Goal: Find specific page/section: Find specific page/section

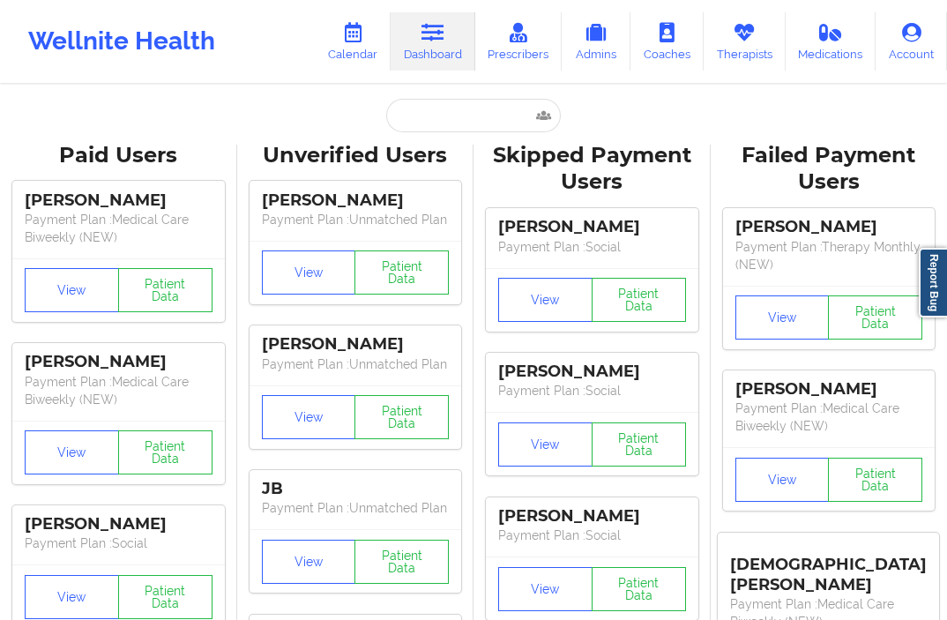
click at [428, 113] on input "text" at bounding box center [473, 116] width 175 height 34
type input "[PERSON_NAME]"
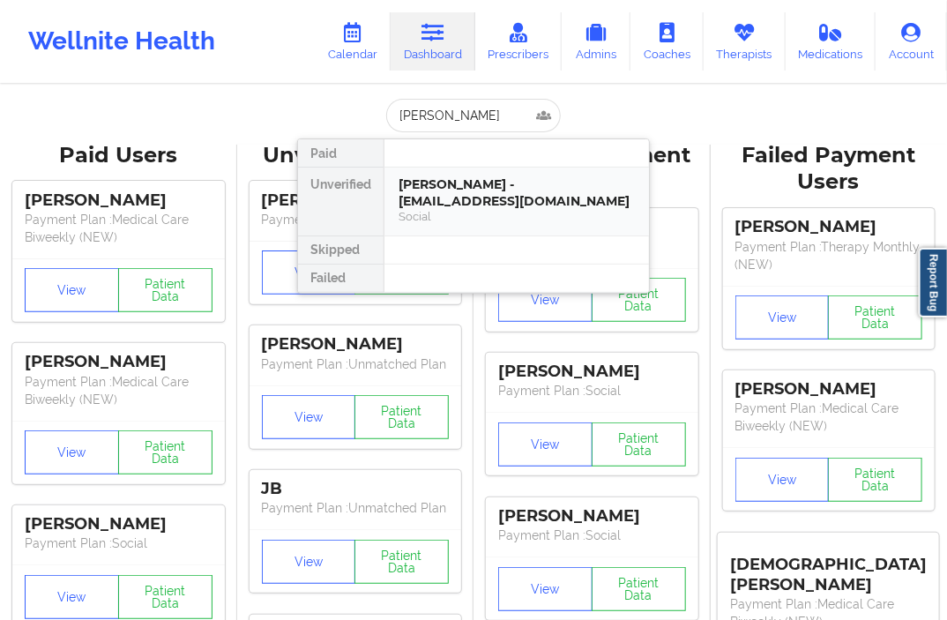
click at [521, 208] on div "[PERSON_NAME] - [EMAIL_ADDRESS][DOMAIN_NAME] Social" at bounding box center [517, 200] width 236 height 49
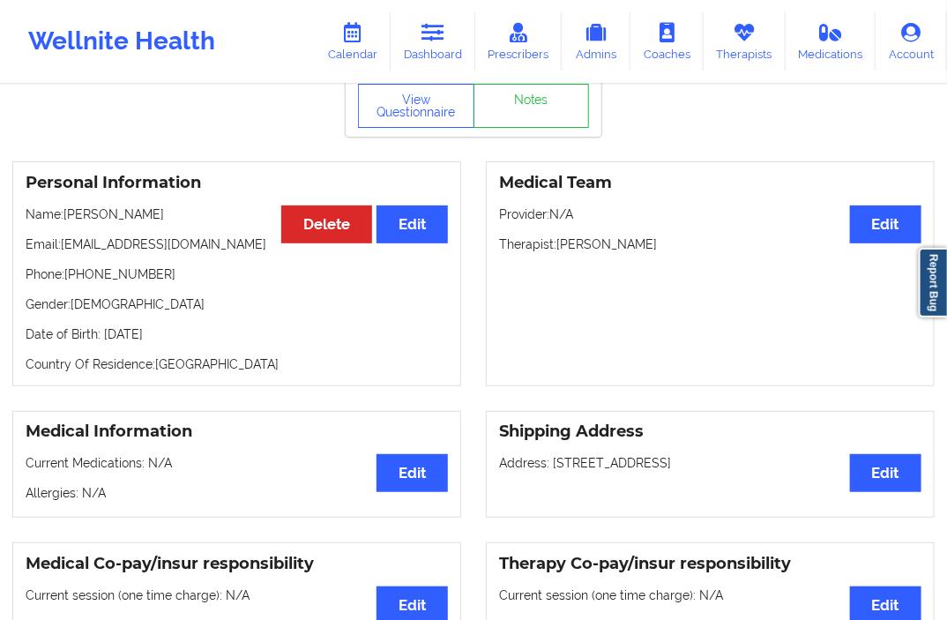
scroll to position [81, 0]
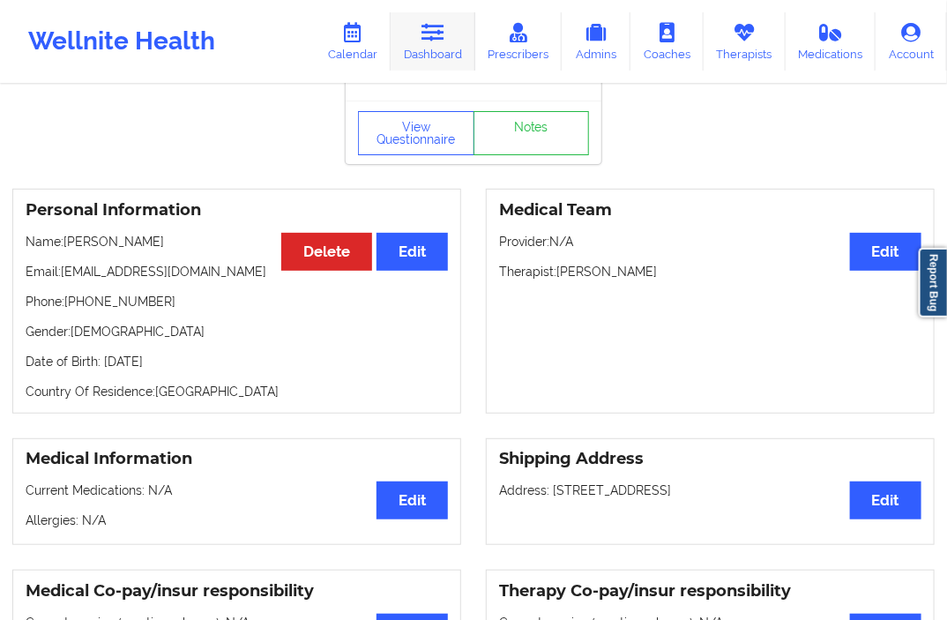
click at [438, 51] on link "Dashboard" at bounding box center [433, 41] width 85 height 58
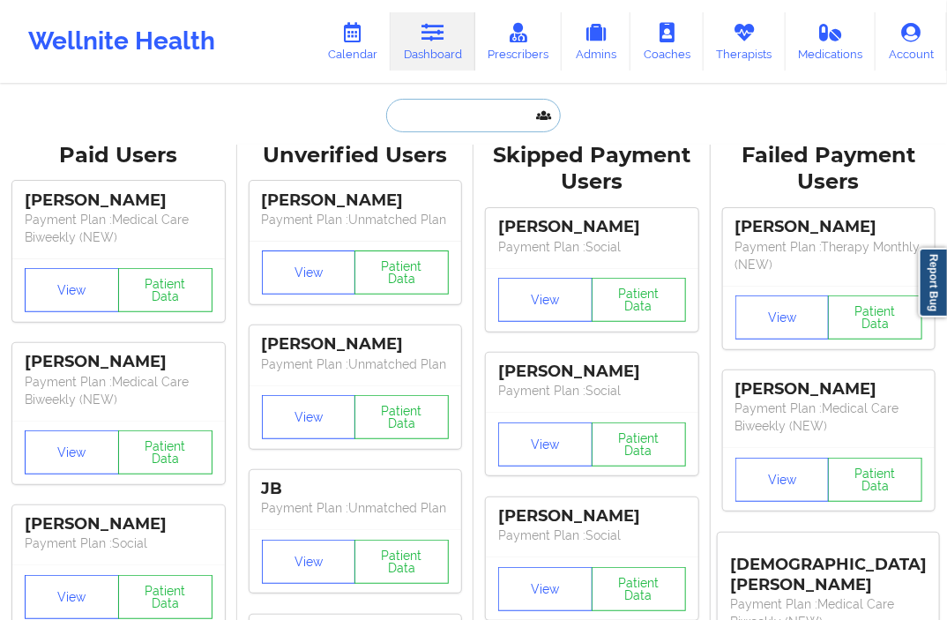
click at [430, 116] on input "text" at bounding box center [473, 116] width 175 height 34
paste input "[EMAIL_ADDRESS][DOMAIN_NAME]"
type input "[EMAIL_ADDRESS][DOMAIN_NAME]"
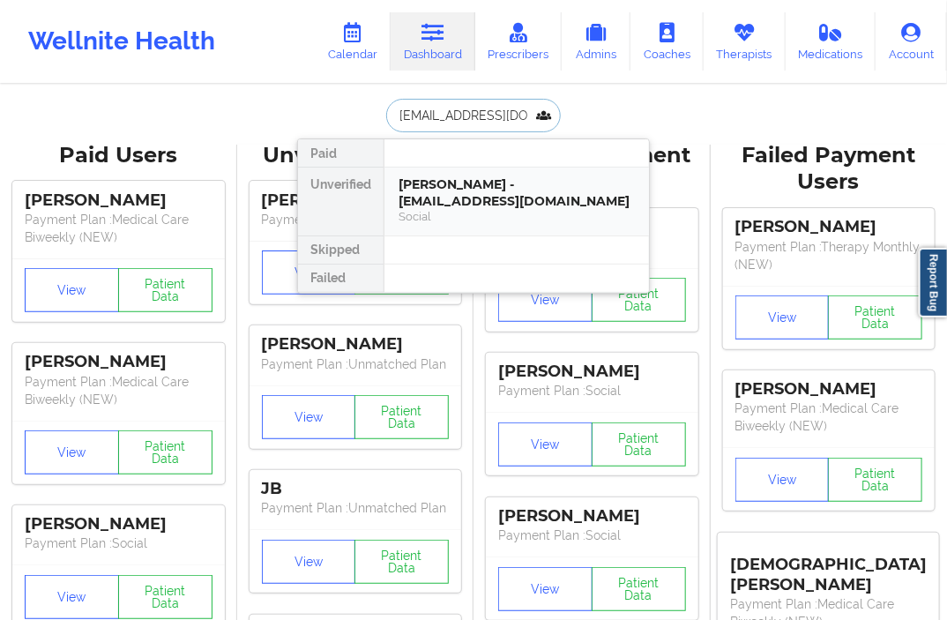
click at [448, 203] on div "[PERSON_NAME] - [EMAIL_ADDRESS][DOMAIN_NAME]" at bounding box center [517, 192] width 236 height 33
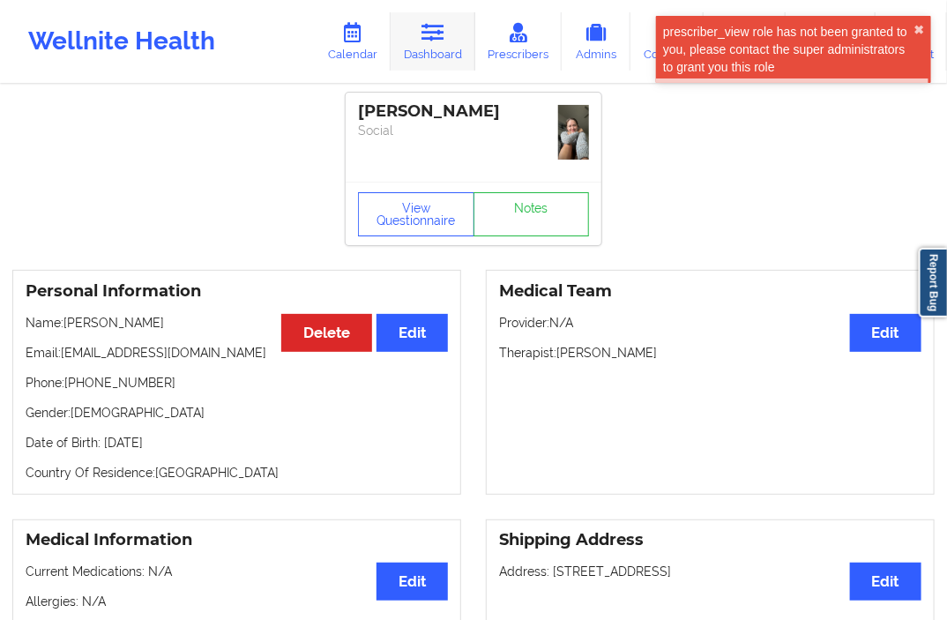
click at [411, 47] on link "Dashboard" at bounding box center [433, 41] width 85 height 58
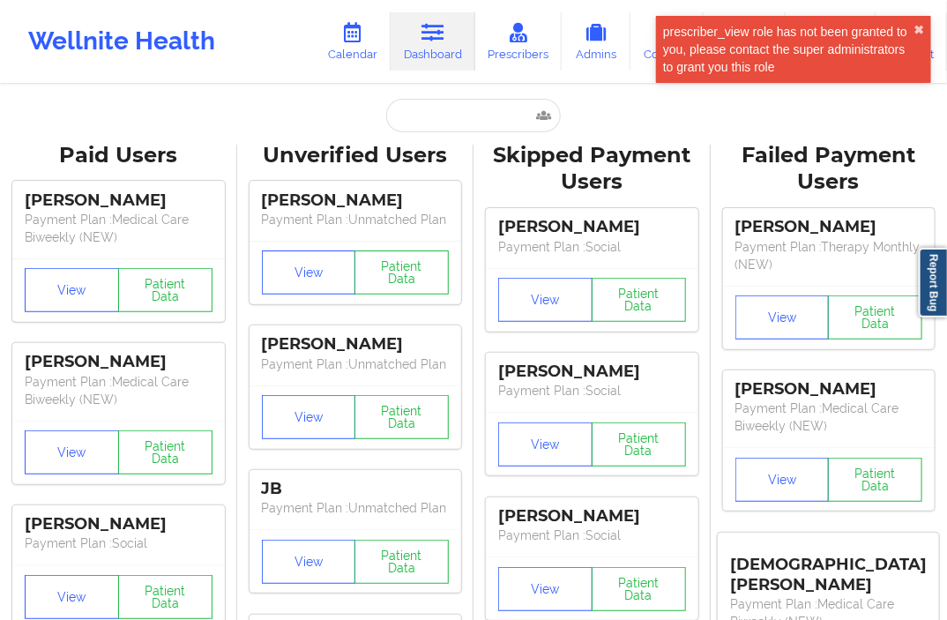
click at [924, 28] on div "prescriber_view role has not been granted to you, please contact the super admi…" at bounding box center [793, 49] width 275 height 67
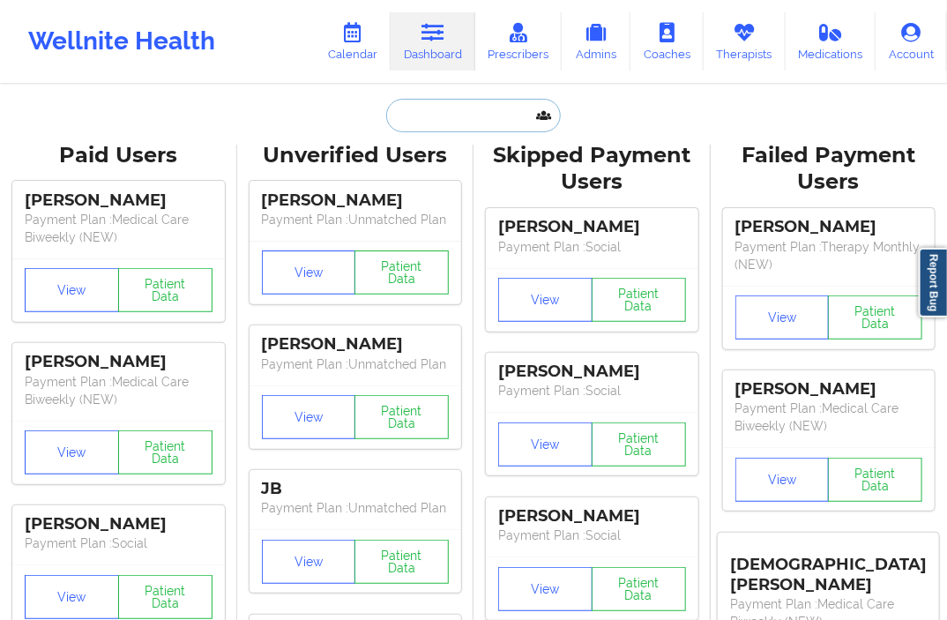
click at [446, 111] on input "text" at bounding box center [473, 116] width 175 height 34
paste input "[EMAIL_ADDRESS][DOMAIN_NAME]"
type input "[EMAIL_ADDRESS][DOMAIN_NAME]"
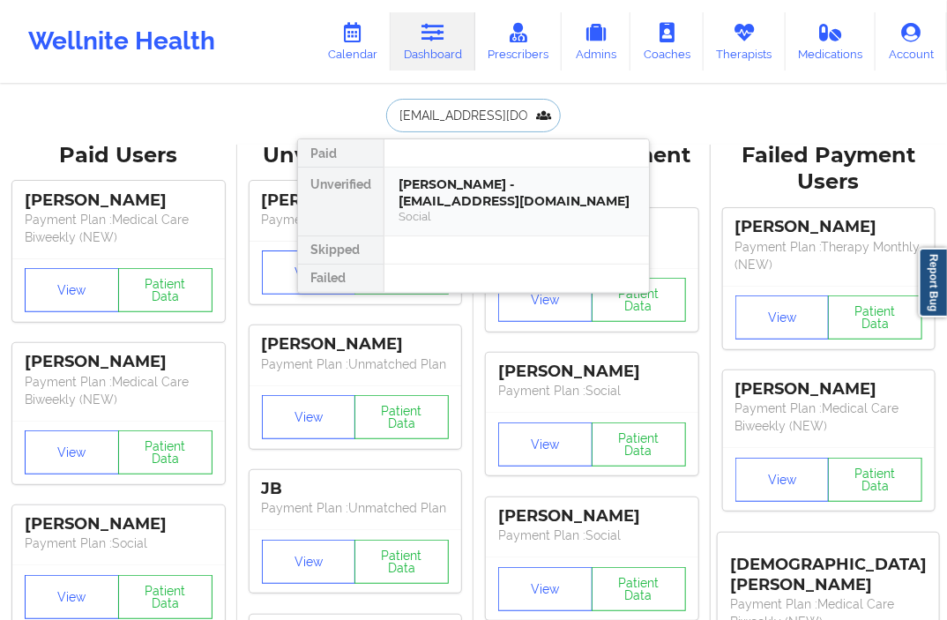
click at [455, 183] on div "[PERSON_NAME] - [EMAIL_ADDRESS][DOMAIN_NAME]" at bounding box center [517, 192] width 236 height 33
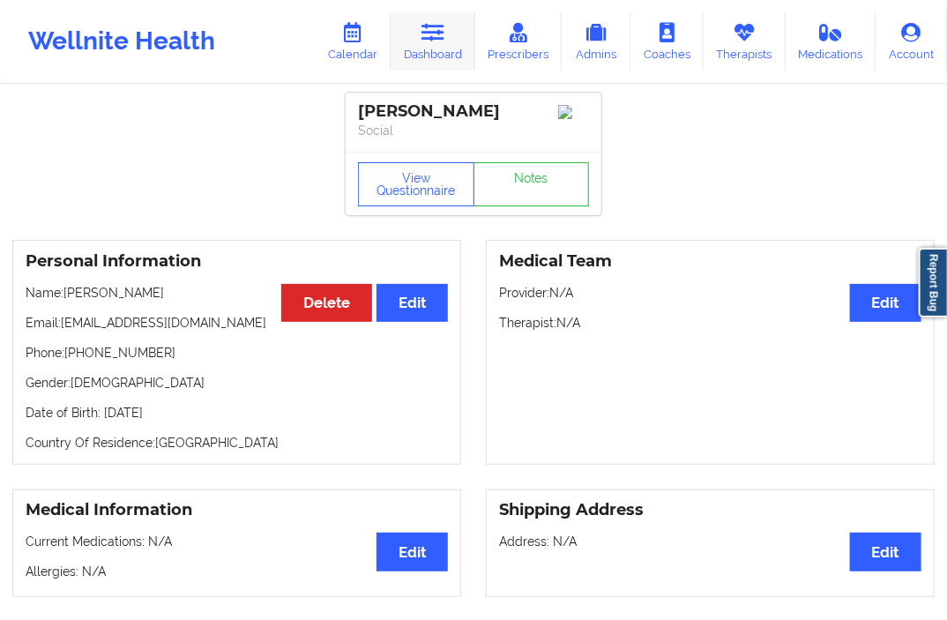
click at [421, 34] on link "Dashboard" at bounding box center [433, 41] width 85 height 58
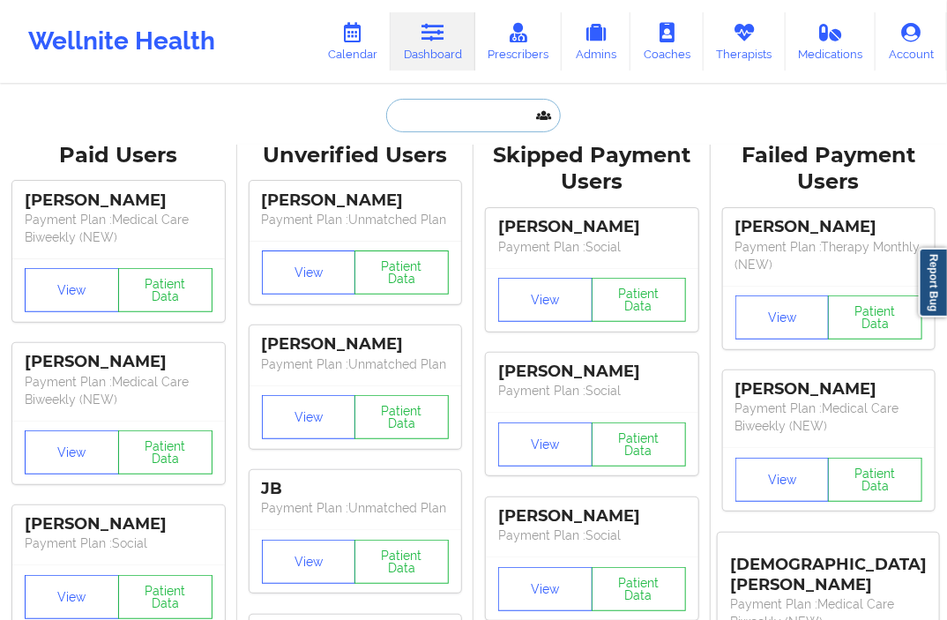
click at [426, 131] on input "text" at bounding box center [473, 116] width 175 height 34
paste input "[EMAIL_ADDRESS][DOMAIN_NAME]"
type input "[EMAIL_ADDRESS][DOMAIN_NAME]"
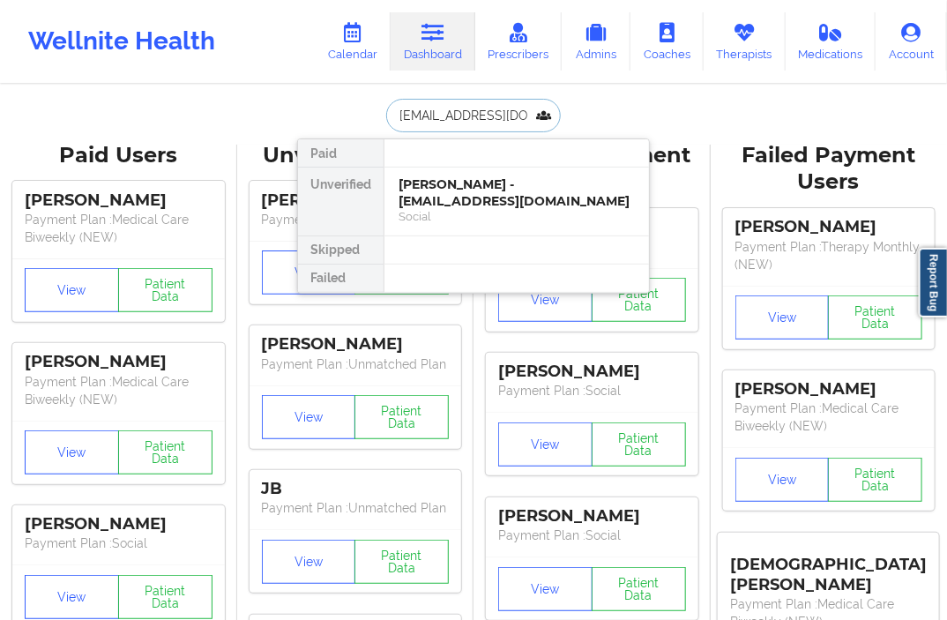
scroll to position [0, 11]
click at [451, 189] on div "[PERSON_NAME] - [EMAIL_ADDRESS][DOMAIN_NAME]" at bounding box center [517, 192] width 236 height 33
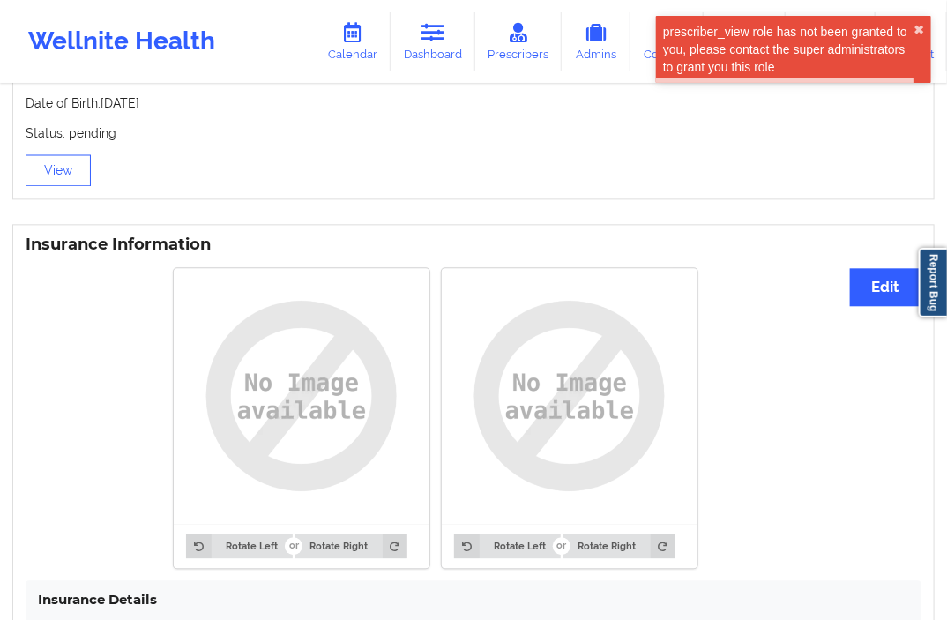
scroll to position [1430, 0]
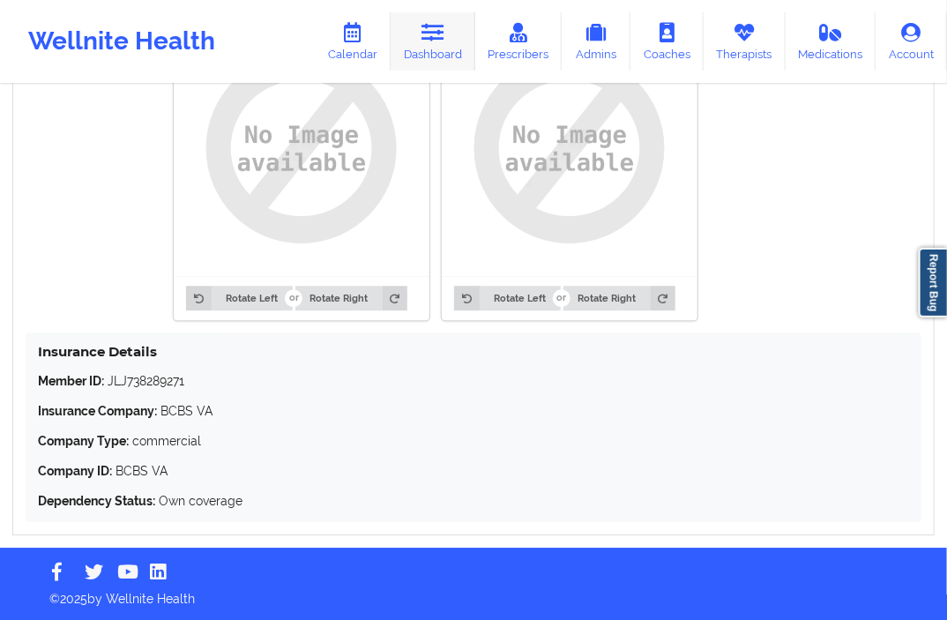
click at [423, 48] on link "Dashboard" at bounding box center [433, 41] width 85 height 58
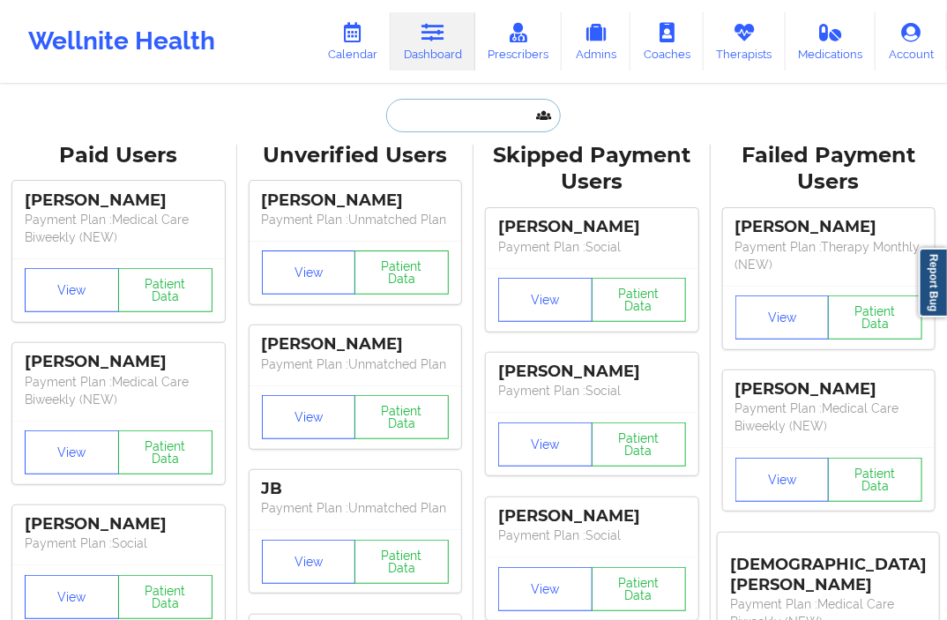
click at [426, 116] on input "text" at bounding box center [473, 116] width 175 height 34
paste input "[EMAIL_ADDRESS][DOMAIN_NAME]"
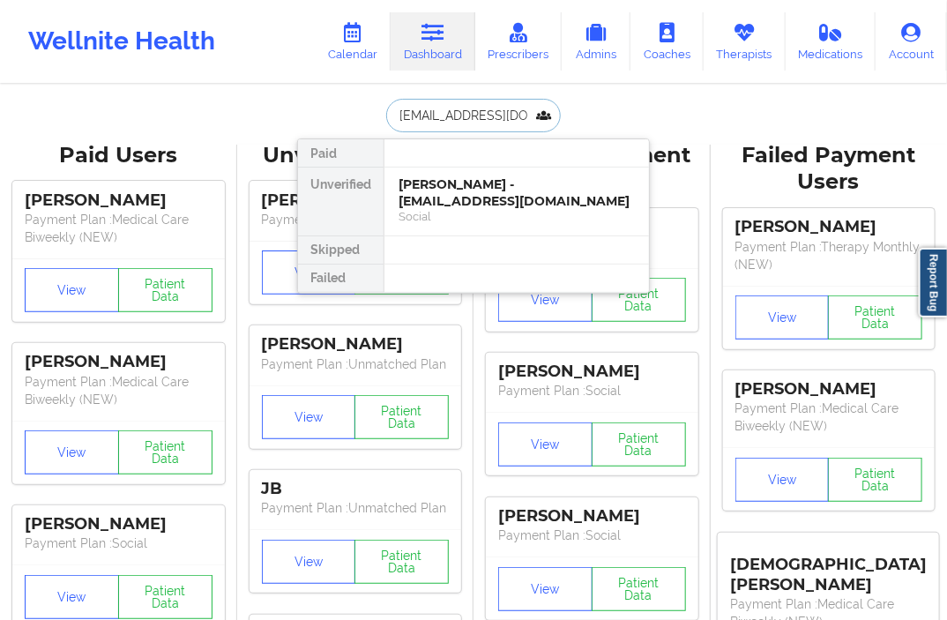
type input "[EMAIL_ADDRESS][DOMAIN_NAME]"
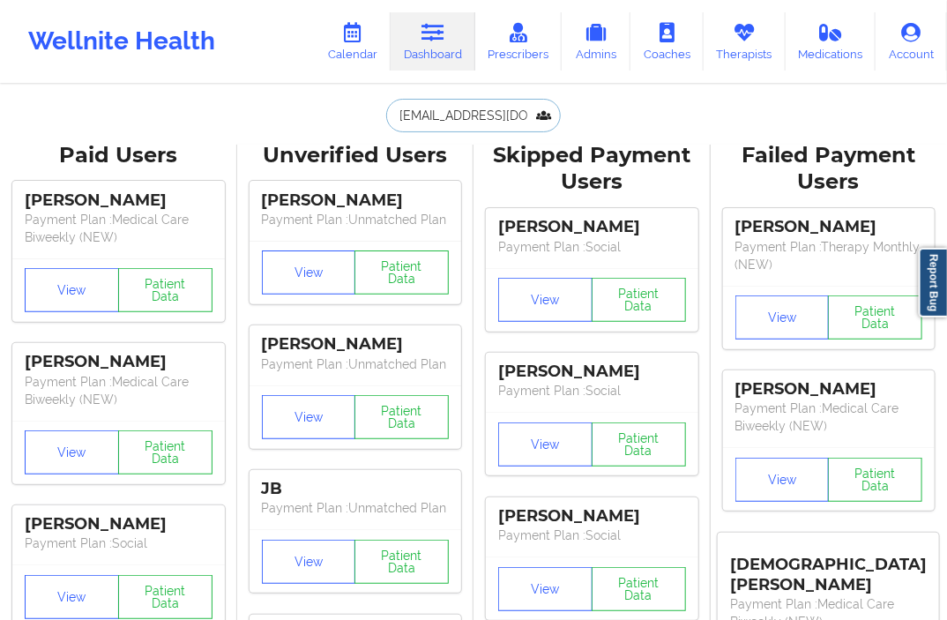
click at [521, 121] on input "[EMAIL_ADDRESS][DOMAIN_NAME]" at bounding box center [473, 116] width 175 height 34
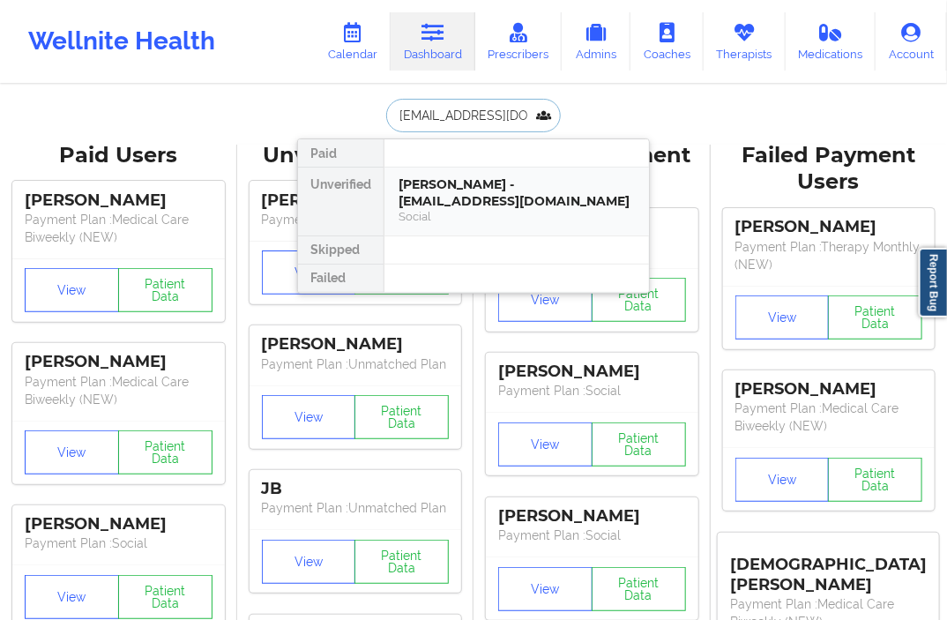
click at [497, 174] on div "[PERSON_NAME] - [EMAIL_ADDRESS][DOMAIN_NAME] Social" at bounding box center [517, 202] width 265 height 68
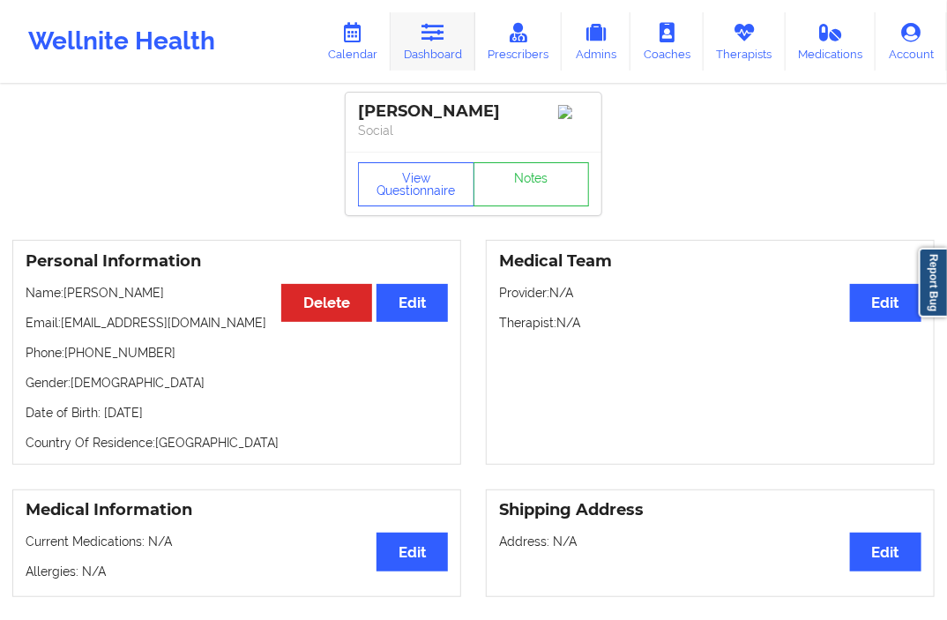
click at [430, 49] on link "Dashboard" at bounding box center [433, 41] width 85 height 58
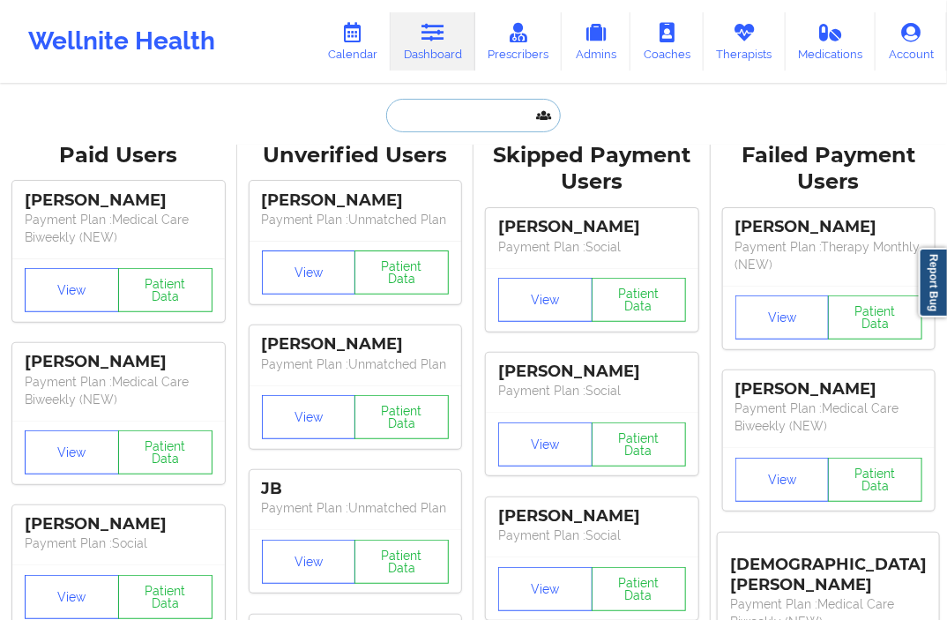
click at [424, 122] on input "text" at bounding box center [473, 116] width 175 height 34
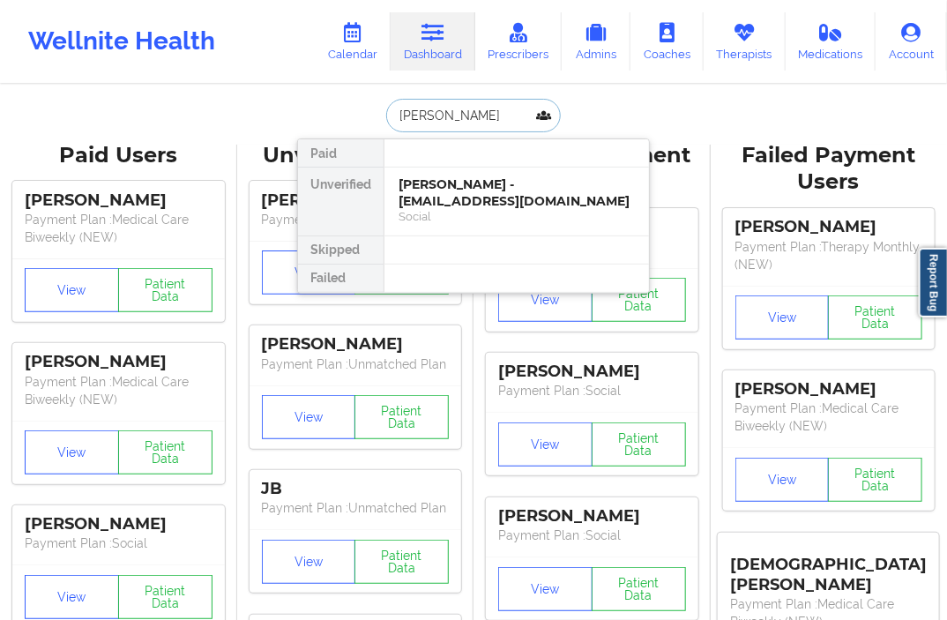
type input "[PERSON_NAME]"
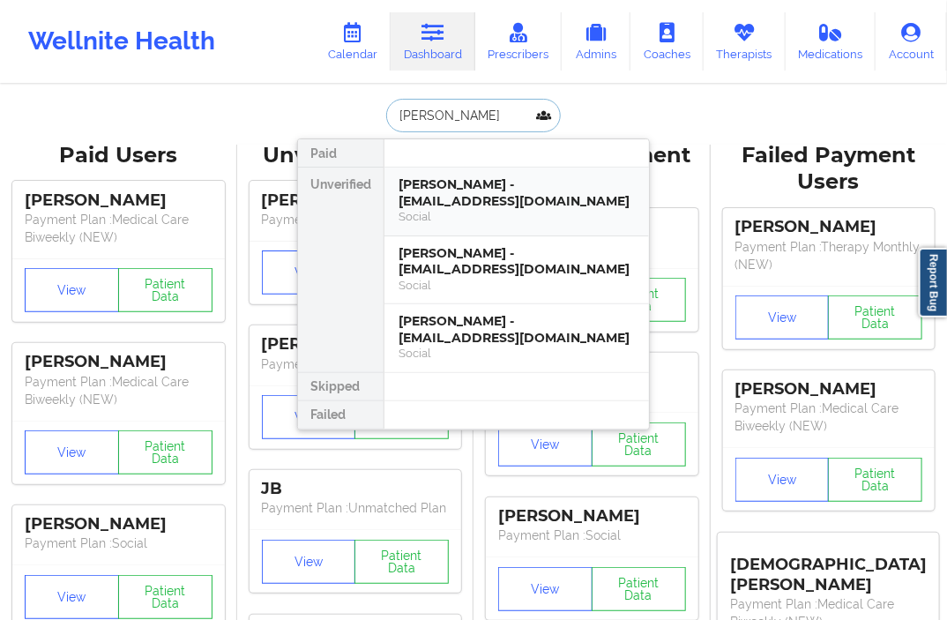
click at [446, 191] on div "[PERSON_NAME] - [EMAIL_ADDRESS][DOMAIN_NAME]" at bounding box center [517, 192] width 236 height 33
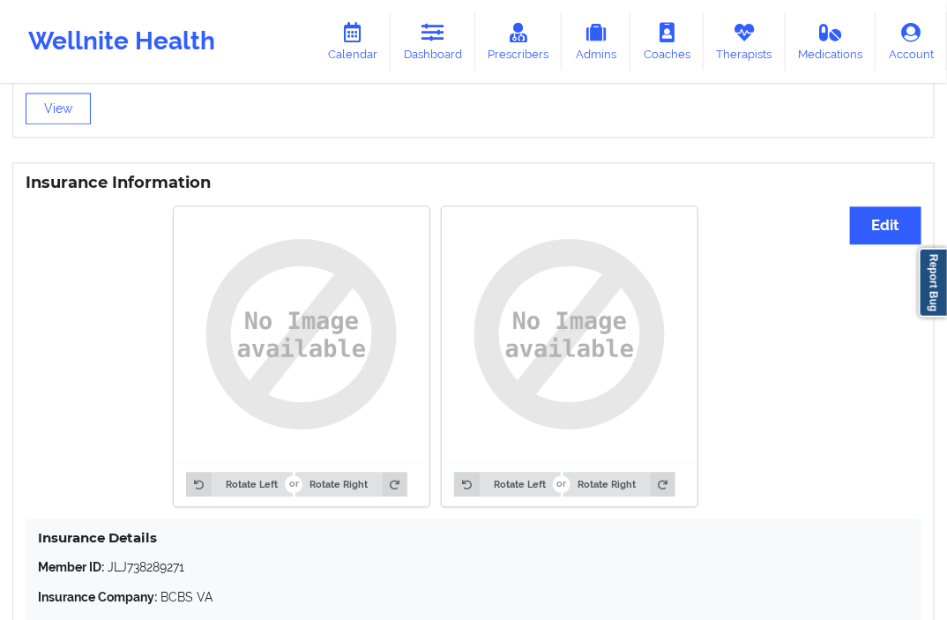
scroll to position [1430, 0]
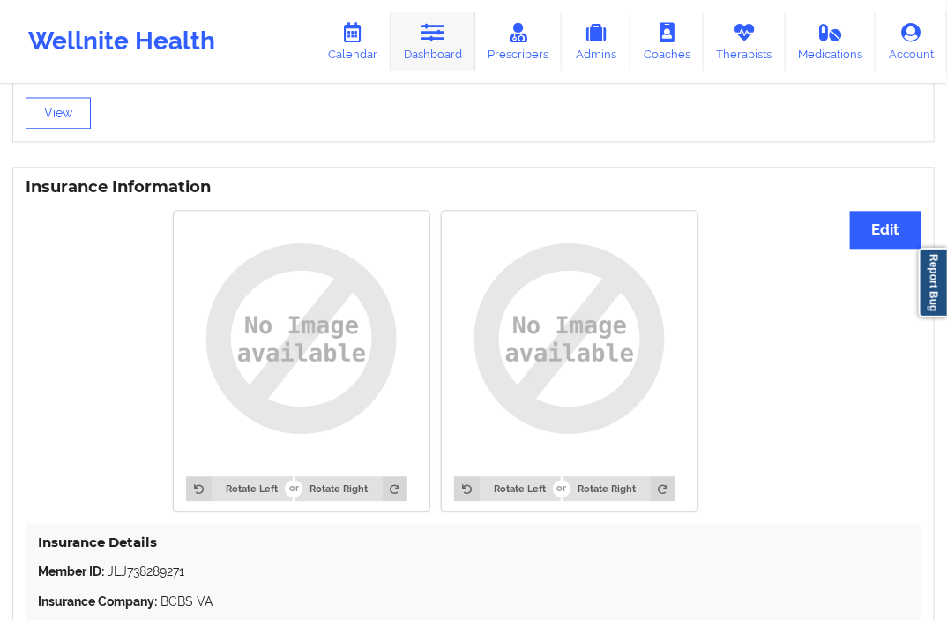
click at [441, 62] on link "Dashboard" at bounding box center [433, 41] width 85 height 58
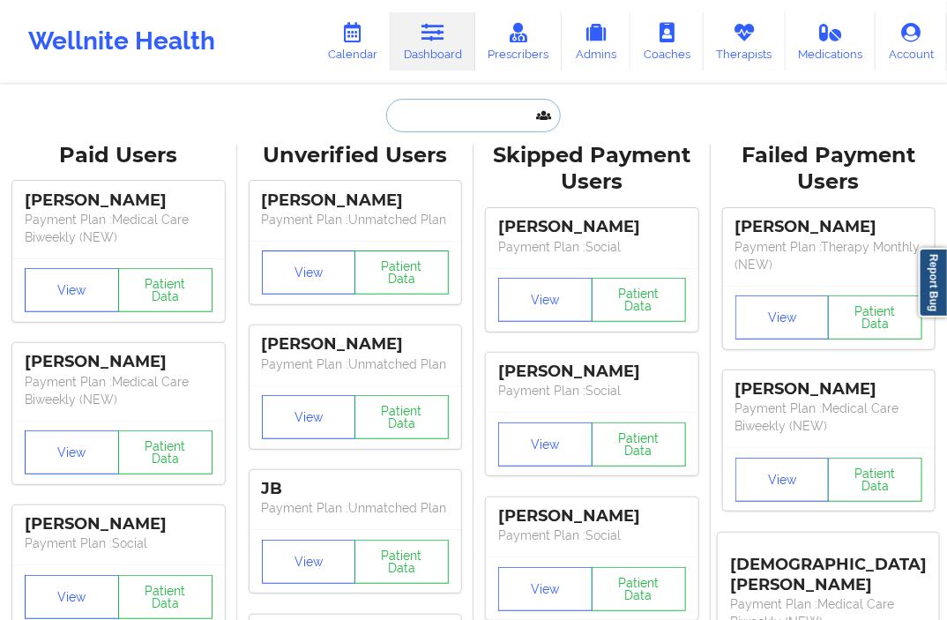
click at [415, 100] on input "text" at bounding box center [473, 116] width 175 height 34
paste input "[EMAIL_ADDRESS][DOMAIN_NAME]"
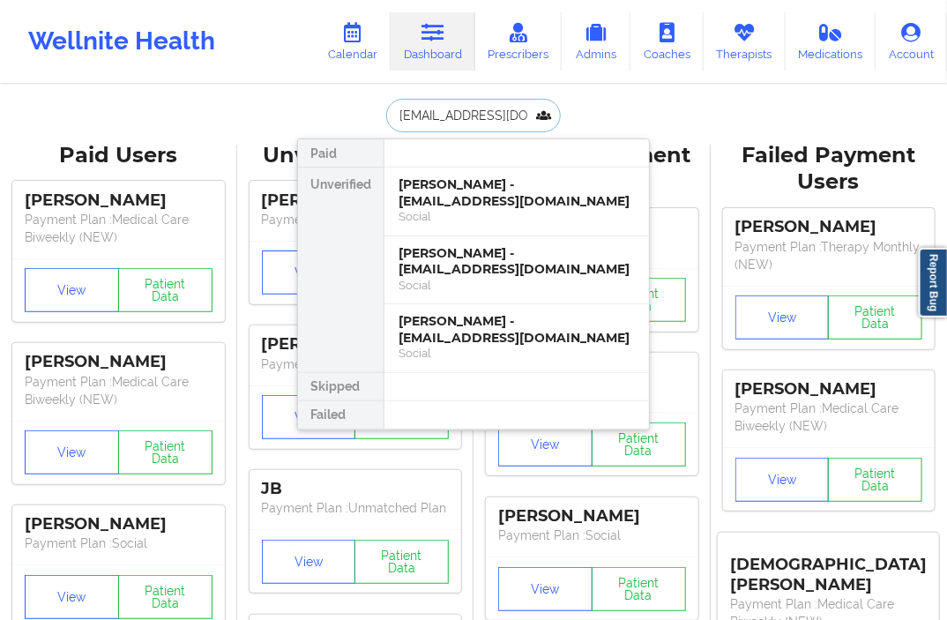
scroll to position [0, 54]
type input "[EMAIL_ADDRESS][DOMAIN_NAME]"
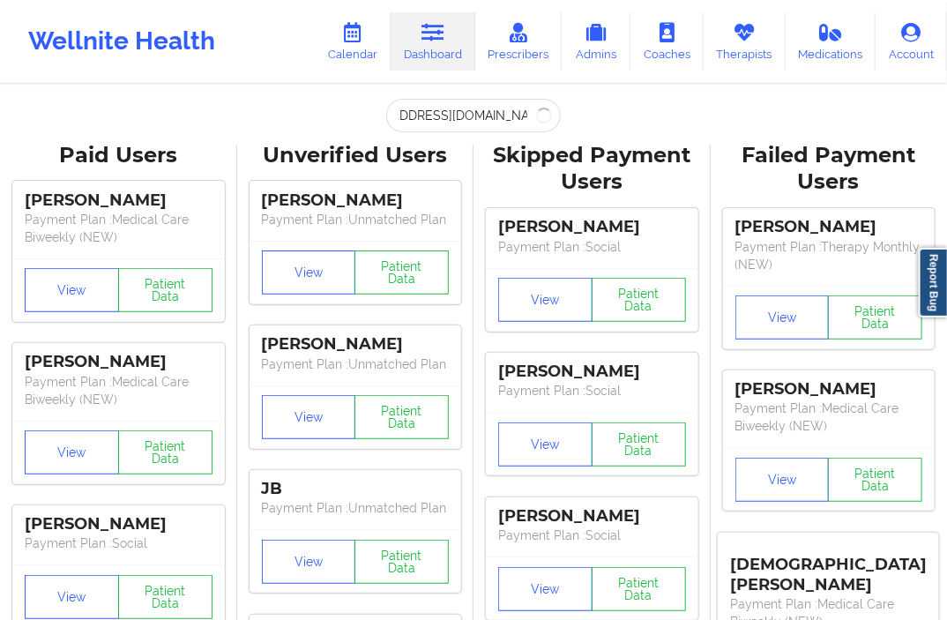
scroll to position [0, 0]
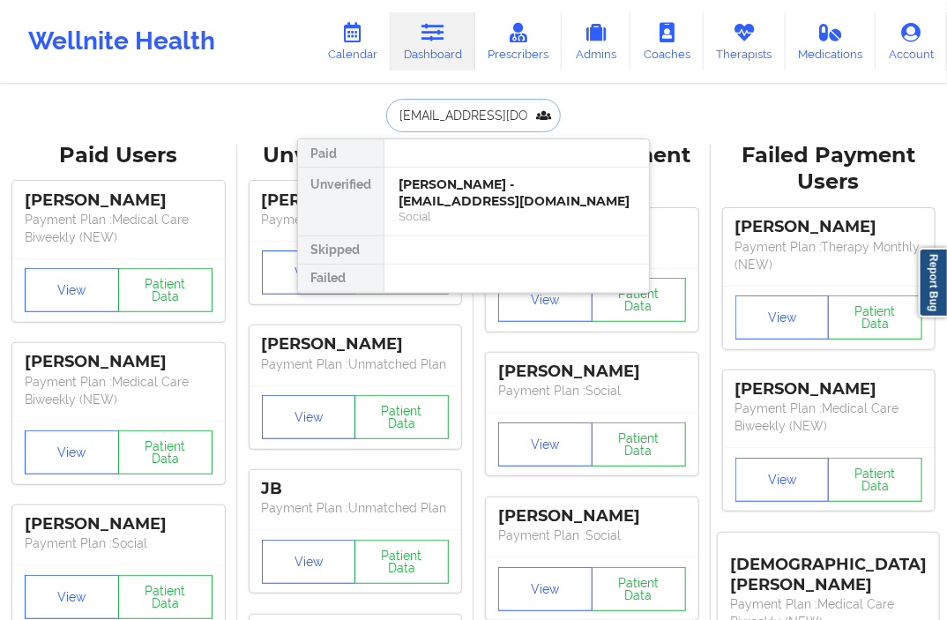
click at [535, 119] on input "[EMAIL_ADDRESS][DOMAIN_NAME]" at bounding box center [473, 116] width 175 height 34
click at [478, 178] on div "[PERSON_NAME] - [EMAIL_ADDRESS][DOMAIN_NAME]" at bounding box center [517, 192] width 236 height 33
